Goal: Find contact information: Find contact information

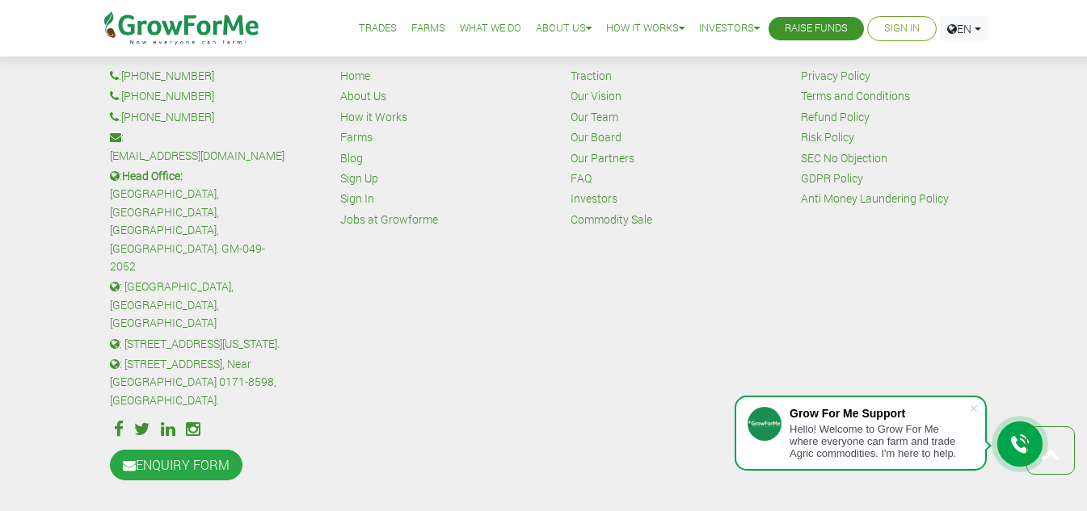
scroll to position [3784, 0]
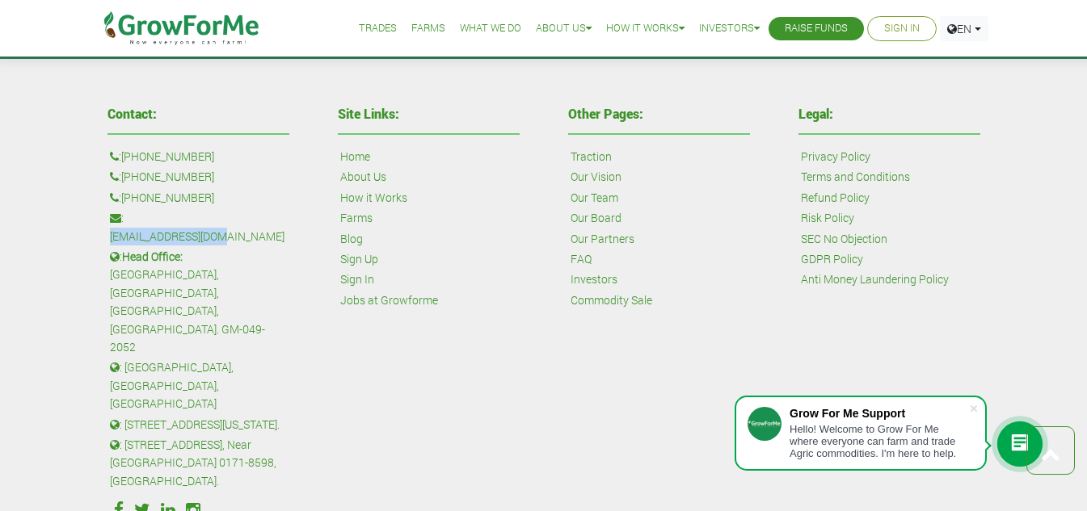
drag, startPoint x: 249, startPoint y: 217, endPoint x: 129, endPoint y: 216, distance: 119.6
click at [129, 216] on p ": [EMAIL_ADDRESS][DOMAIN_NAME]" at bounding box center [198, 227] width 177 height 36
copy link "[EMAIL_ADDRESS][DOMAIN_NAME]"
drag, startPoint x: 222, startPoint y: 195, endPoint x: 128, endPoint y: 199, distance: 94.6
click at [128, 199] on p ": +233 24 243 6884" at bounding box center [198, 198] width 177 height 18
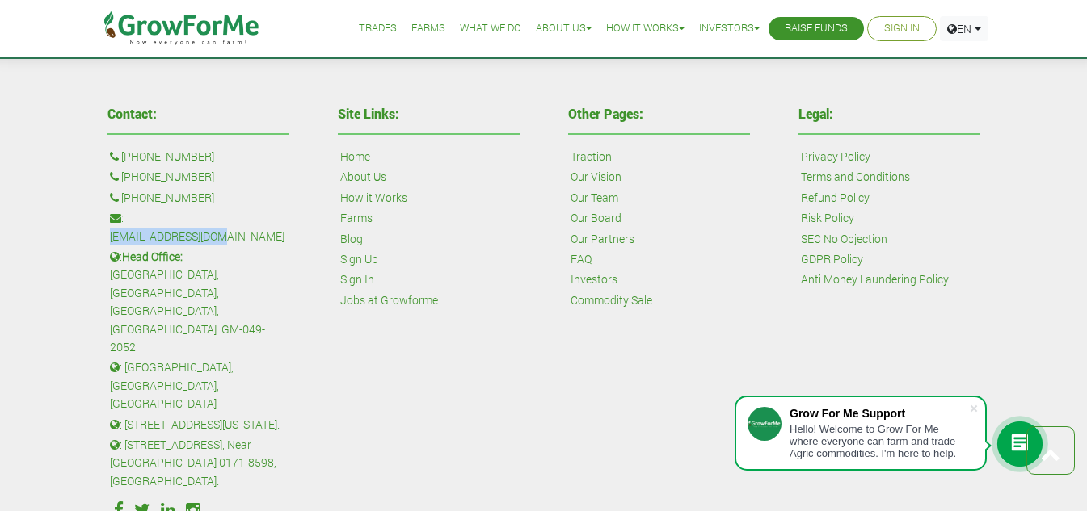
copy link "[PHONE_NUMBER]"
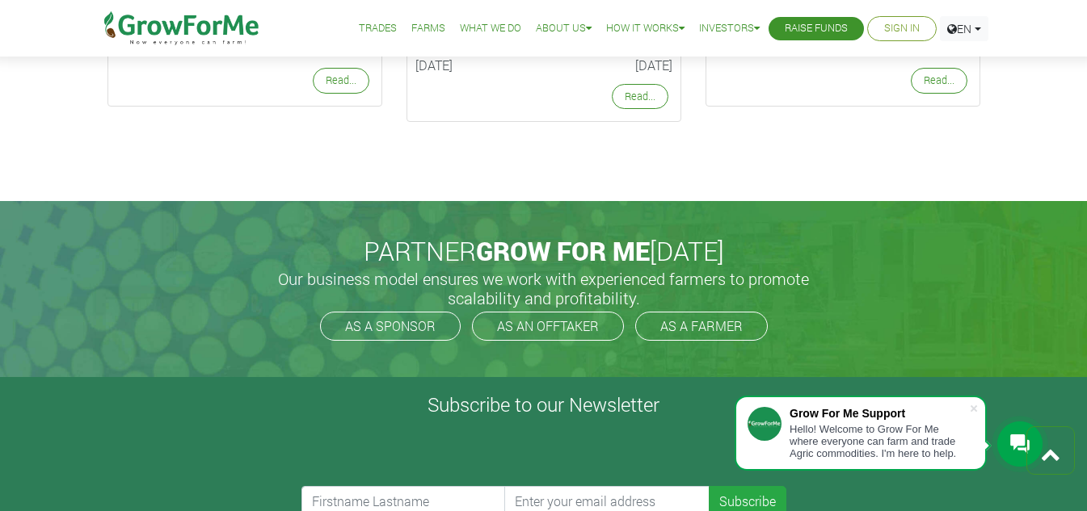
scroll to position [3300, 0]
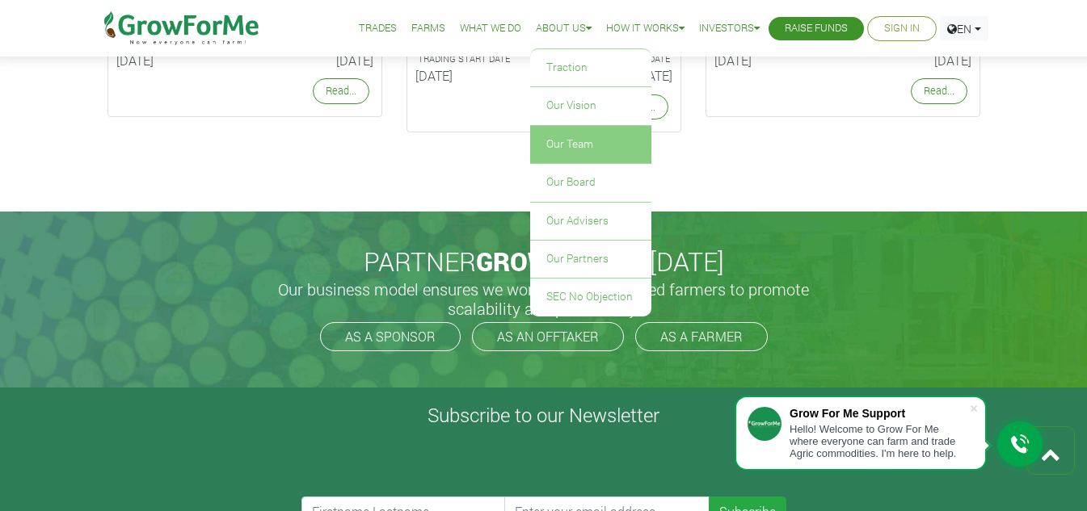
click at [573, 139] on link "Our Team" at bounding box center [590, 144] width 121 height 37
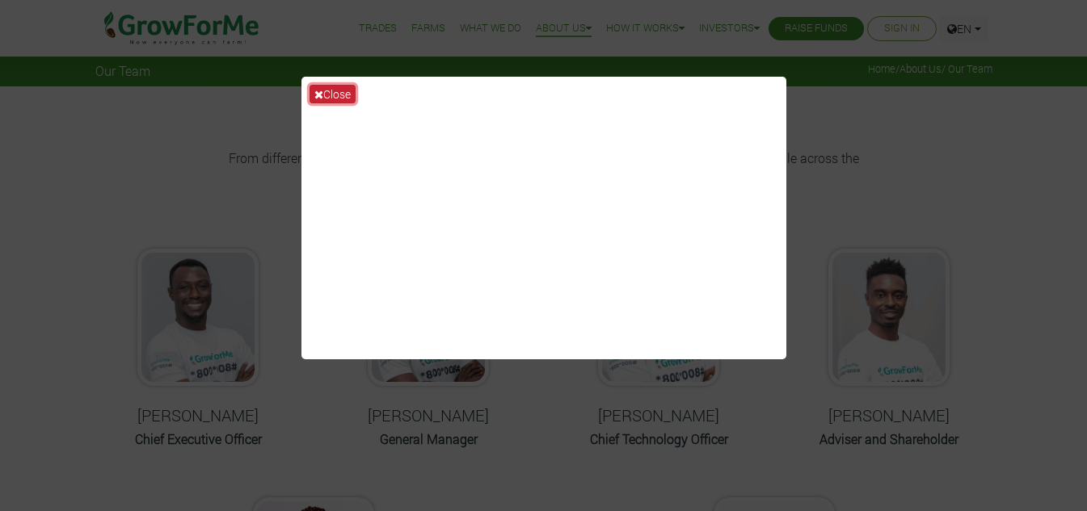
click at [341, 86] on button "Close" at bounding box center [332, 94] width 46 height 19
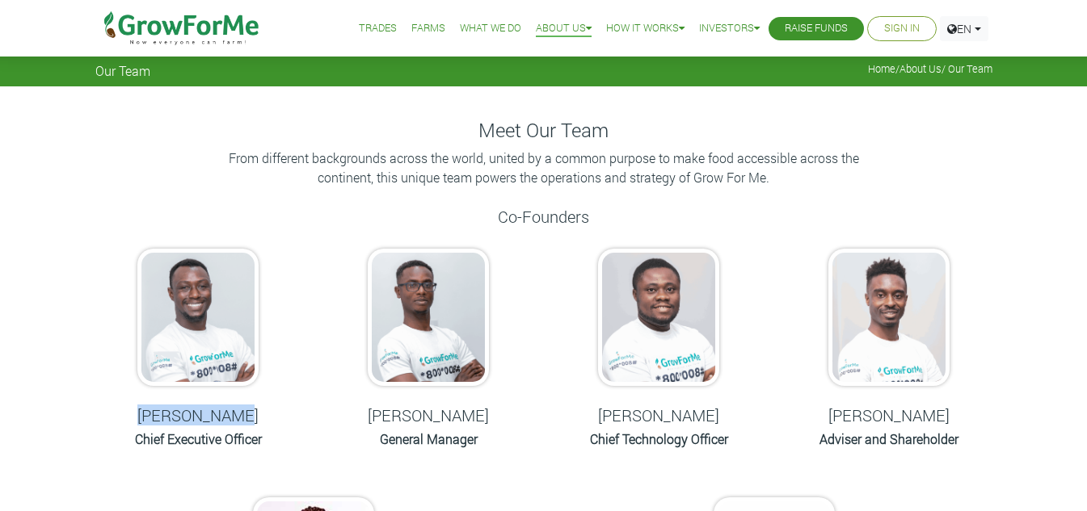
drag, startPoint x: 254, startPoint y: 414, endPoint x: 146, endPoint y: 411, distance: 107.5
click at [146, 411] on h5 "[PERSON_NAME]" at bounding box center [198, 415] width 190 height 19
copy h5 "[PERSON_NAME]"
